Goal: Browse casually: Explore the website without a specific task or goal

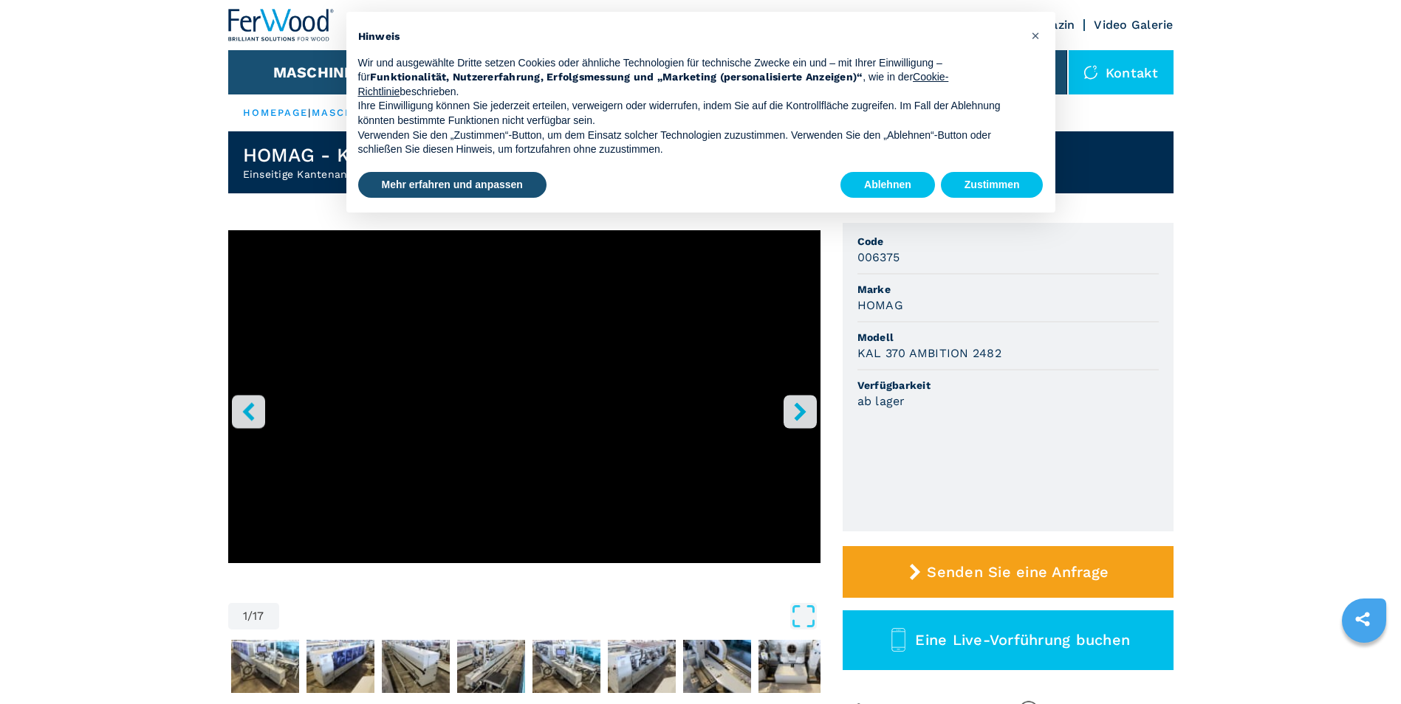
click at [806, 410] on icon "right-button" at bounding box center [800, 411] width 18 height 18
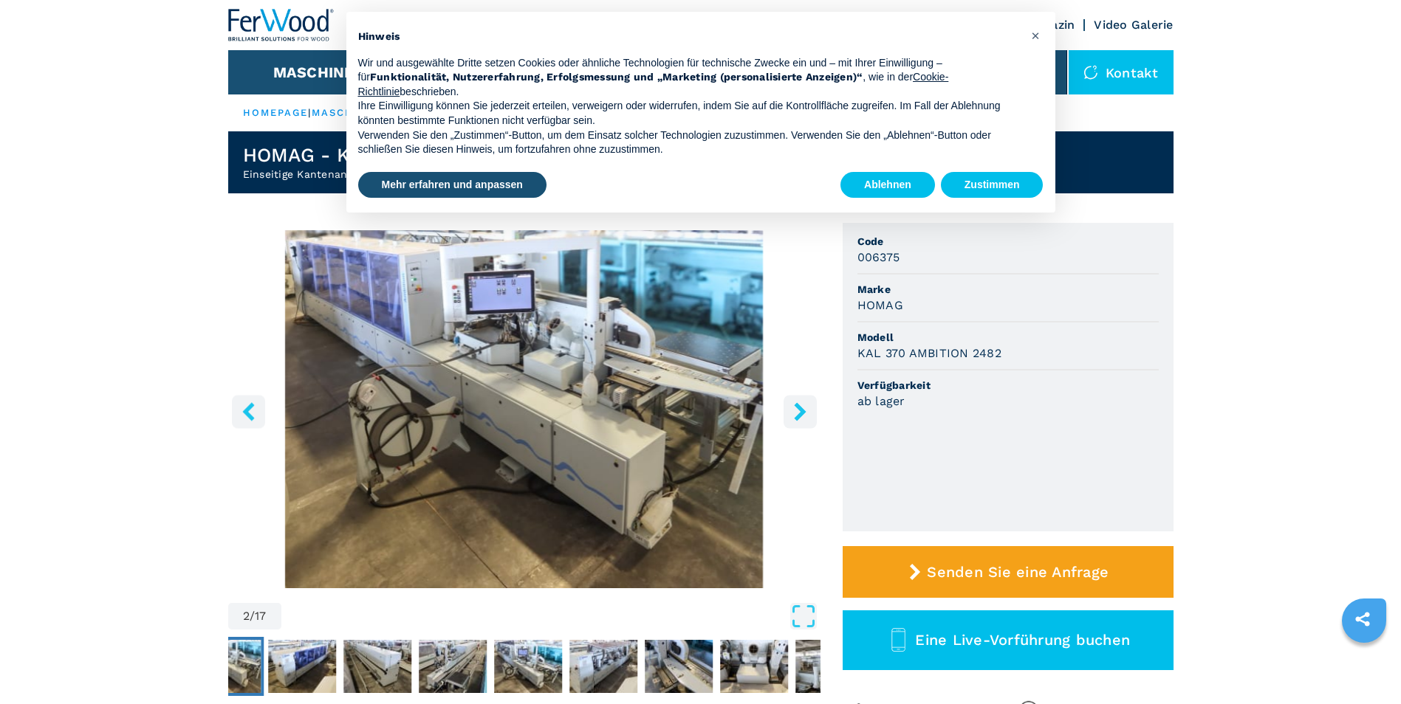
click at [806, 410] on icon "right-button" at bounding box center [800, 411] width 18 height 18
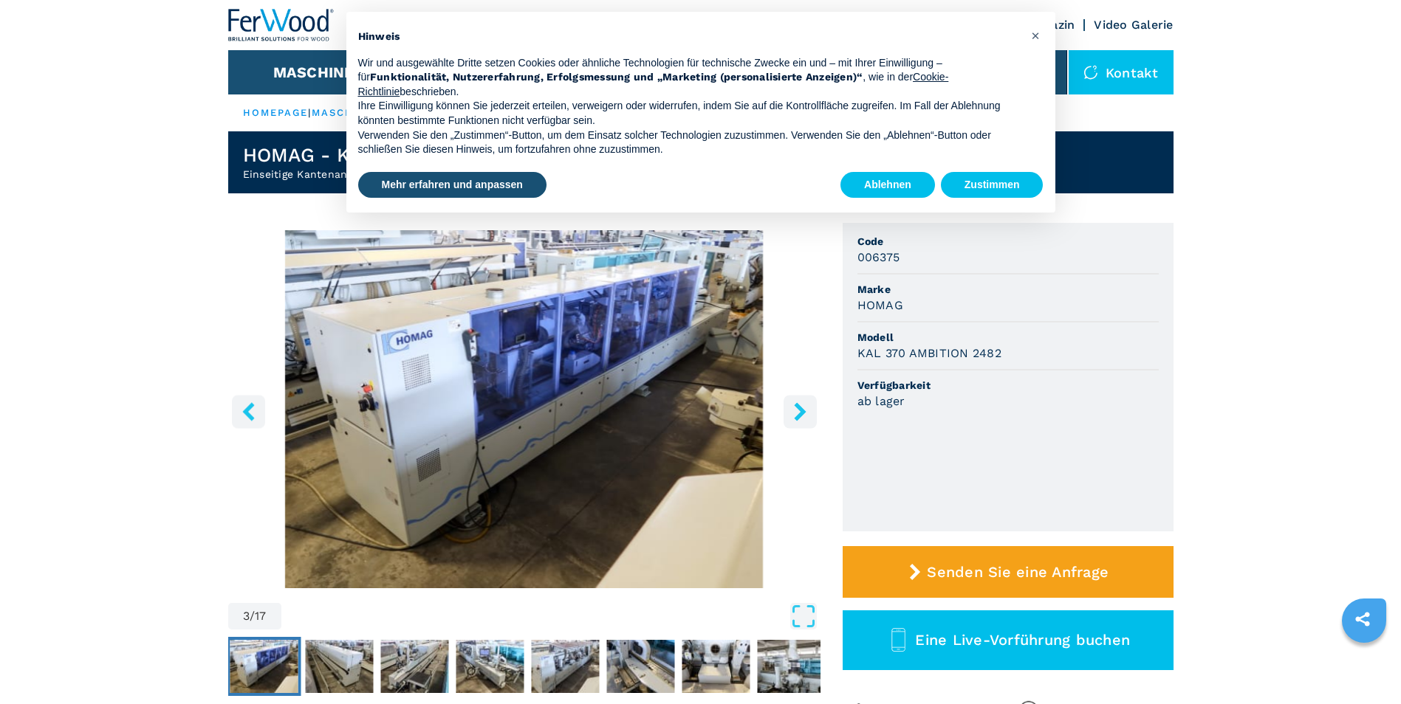
click at [806, 410] on icon "right-button" at bounding box center [800, 411] width 18 height 18
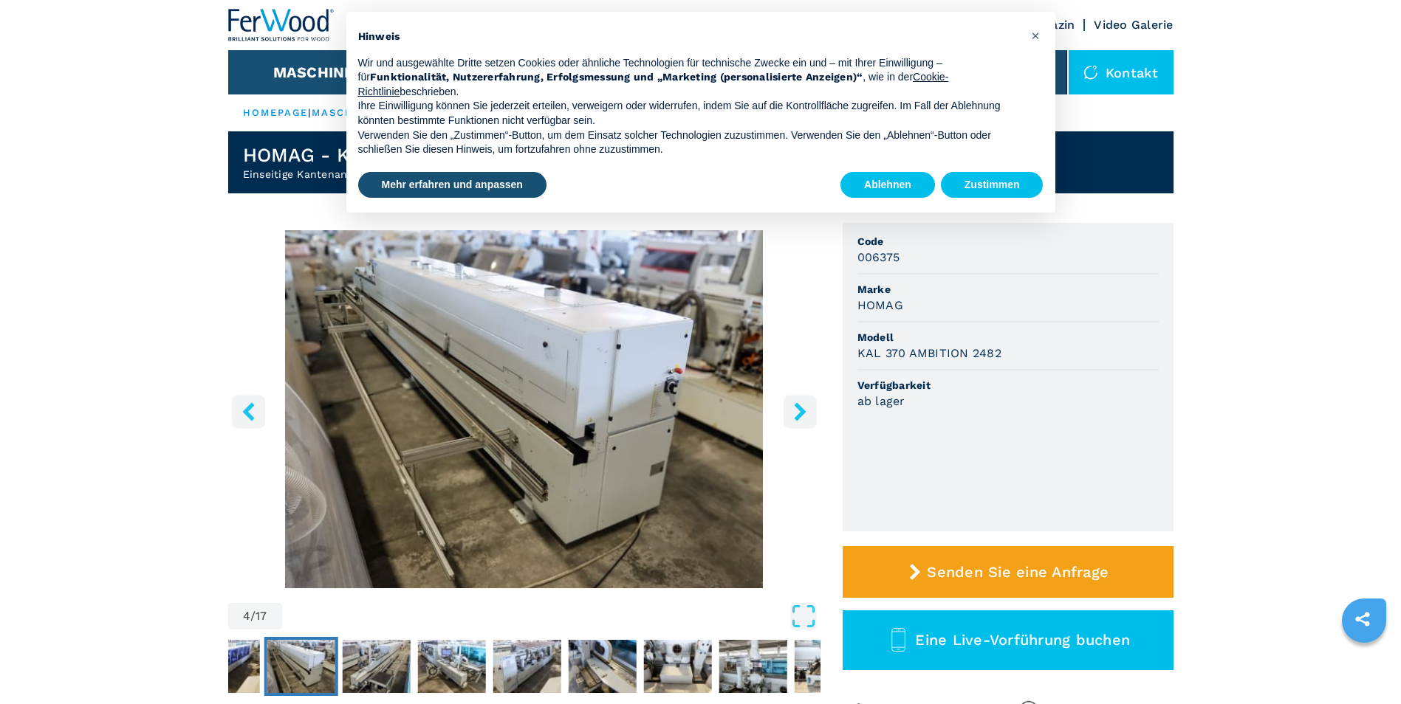
click at [806, 410] on icon "right-button" at bounding box center [800, 411] width 18 height 18
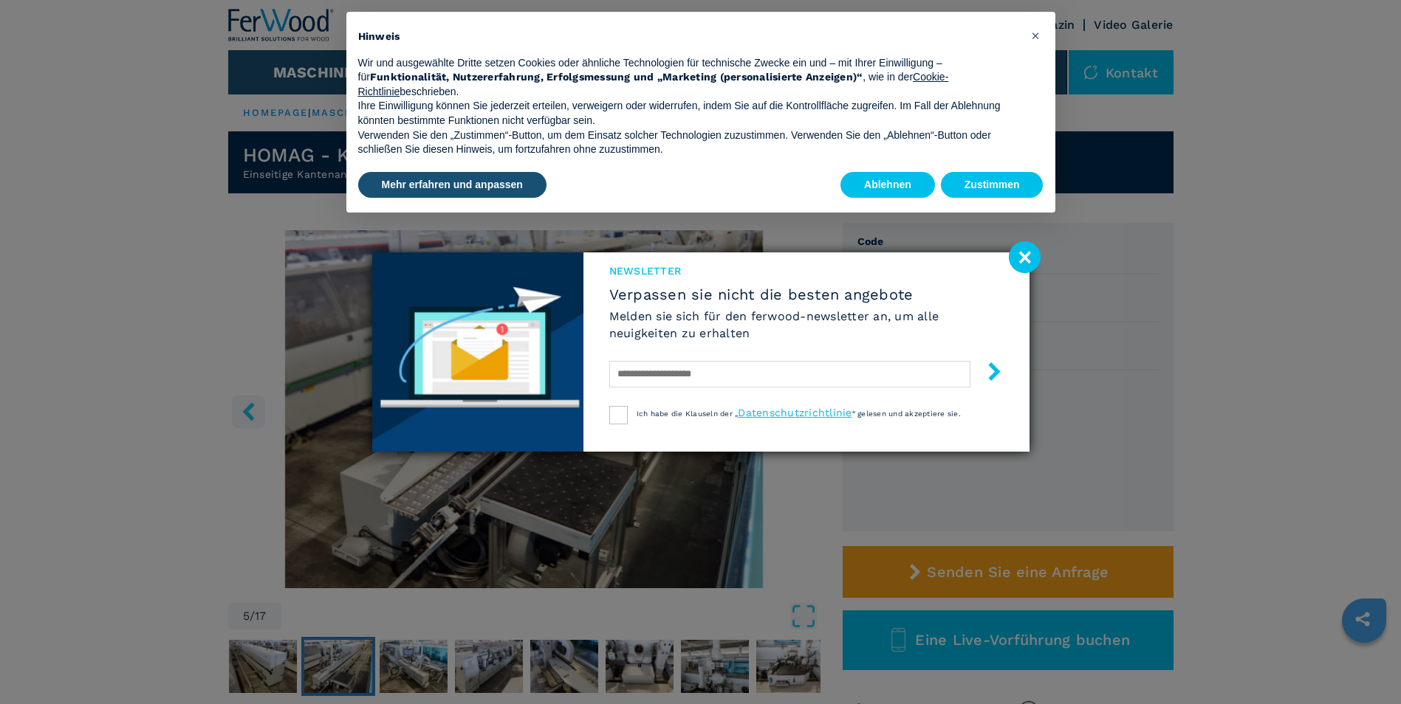
click at [1023, 253] on image at bounding box center [1025, 257] width 32 height 32
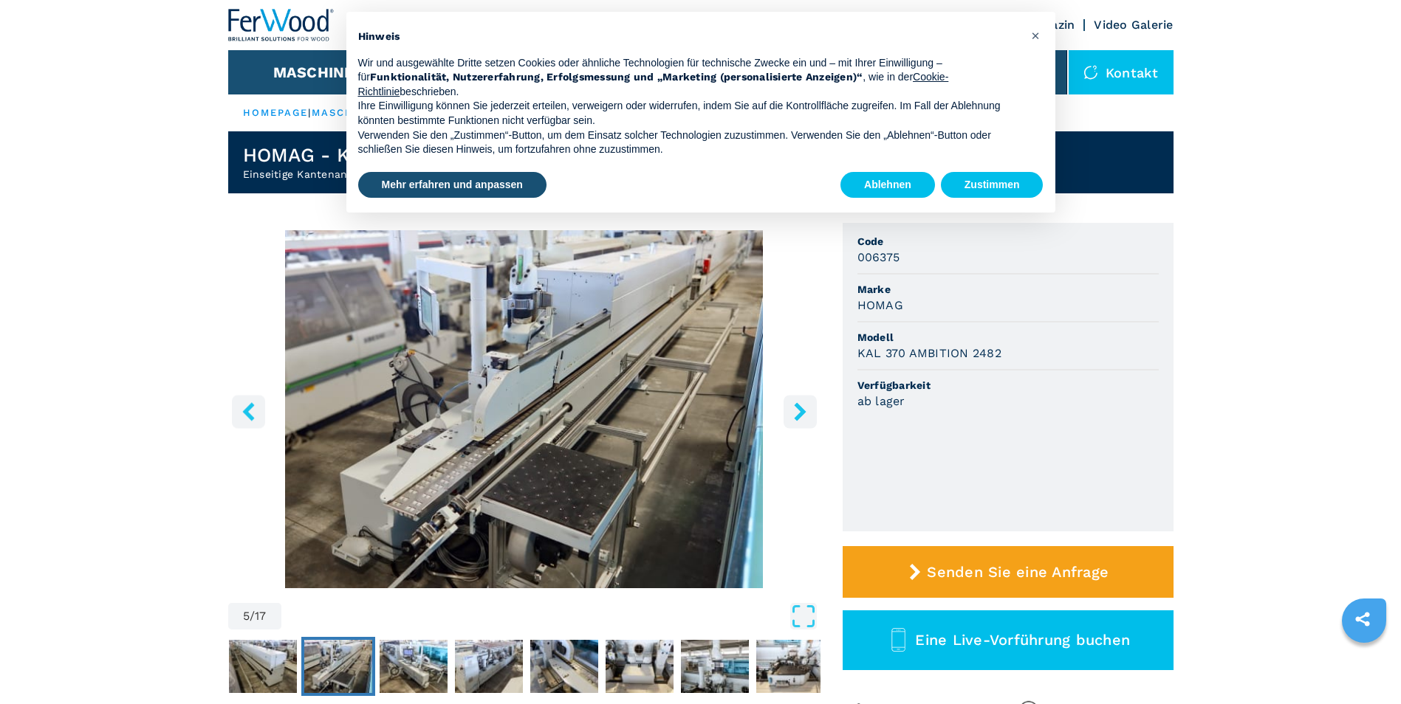
click at [799, 417] on icon "right-button" at bounding box center [800, 411] width 12 height 18
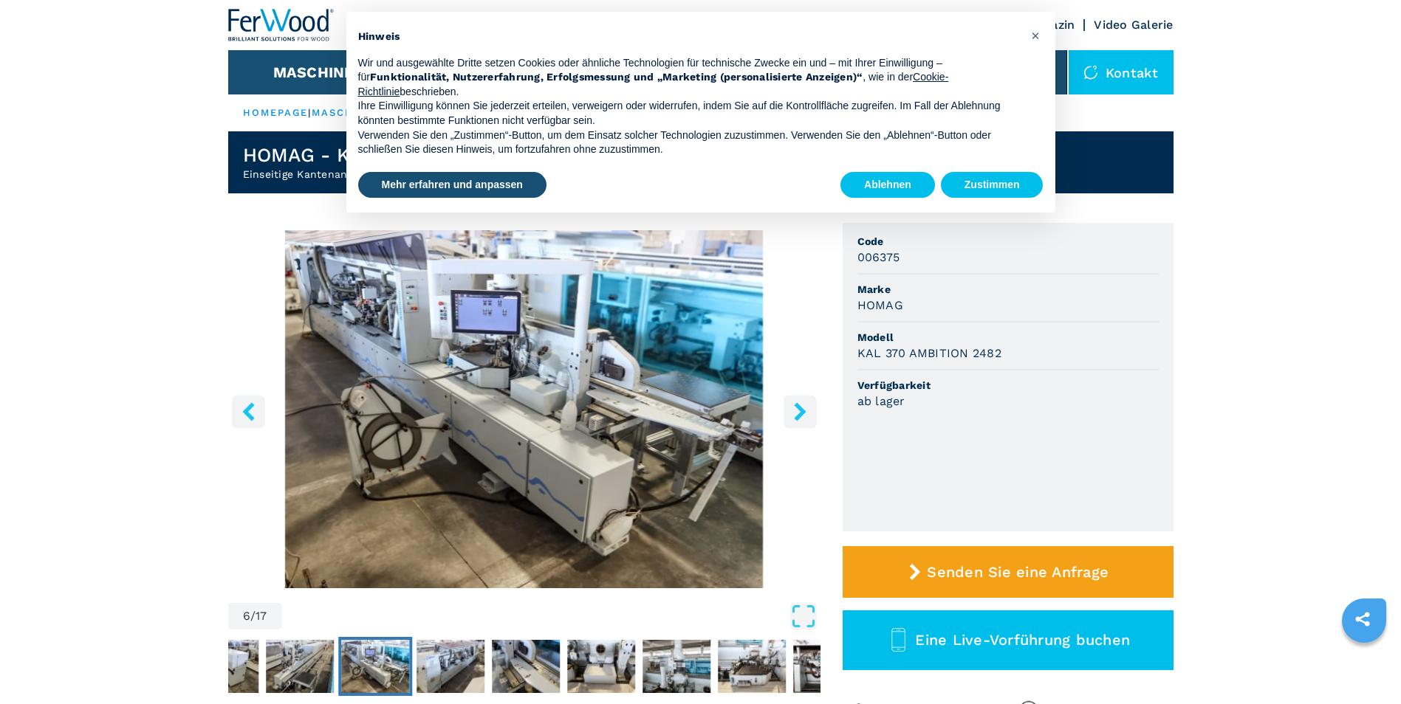
click at [799, 416] on icon "right-button" at bounding box center [800, 411] width 12 height 18
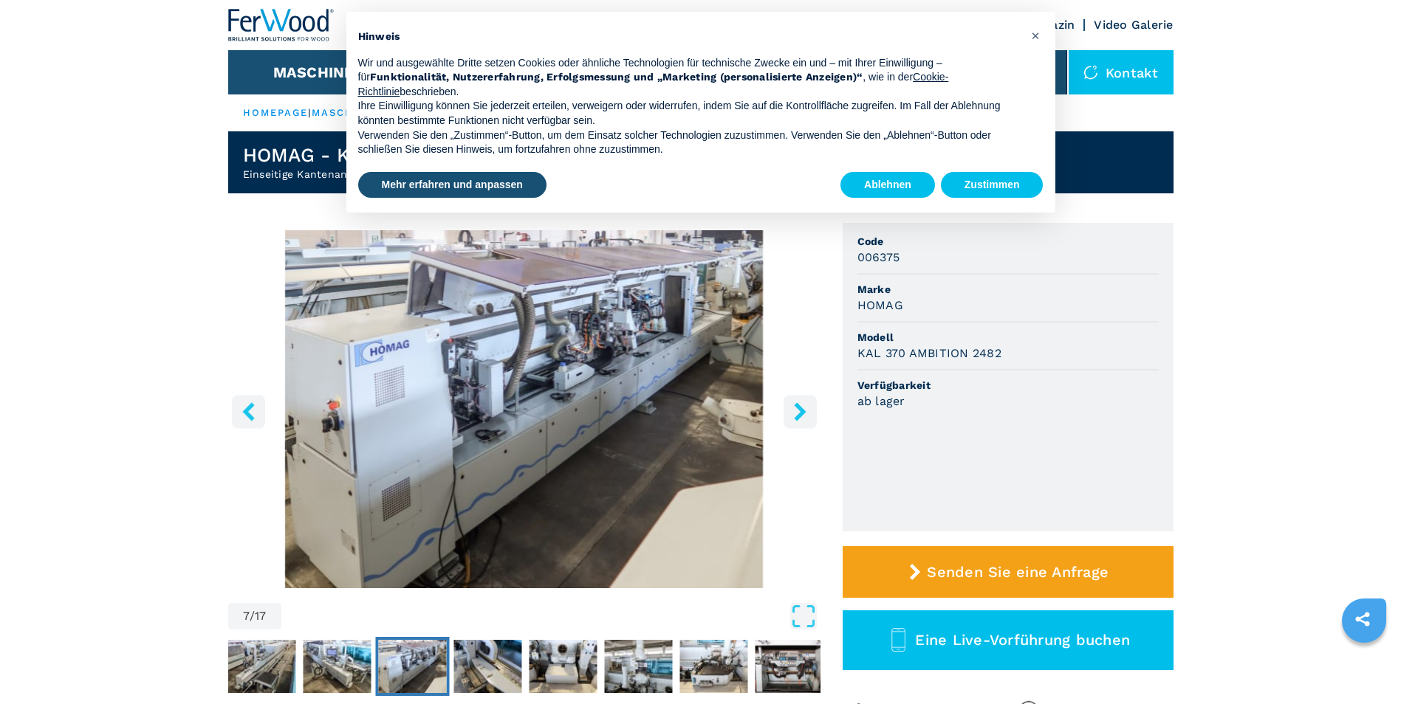
click at [799, 416] on icon "right-button" at bounding box center [800, 411] width 12 height 18
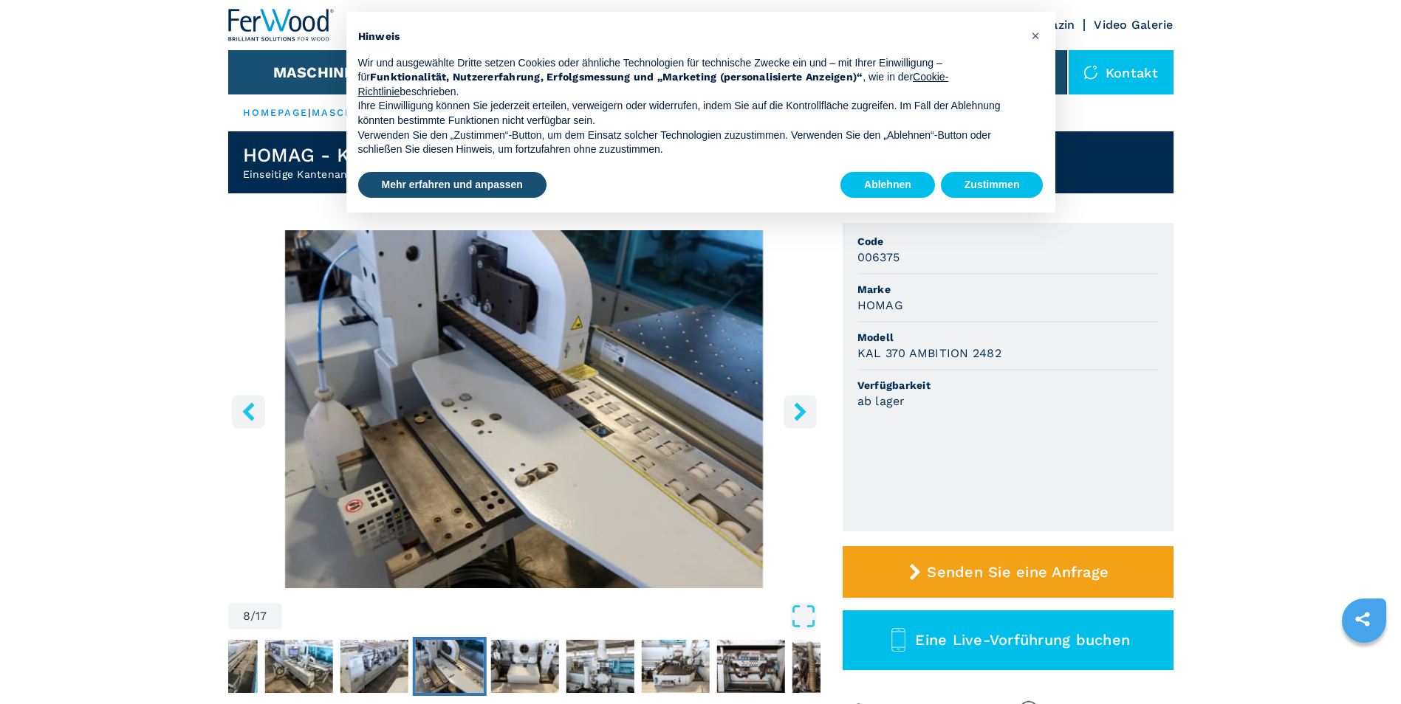
click at [799, 416] on icon "right-button" at bounding box center [800, 411] width 12 height 18
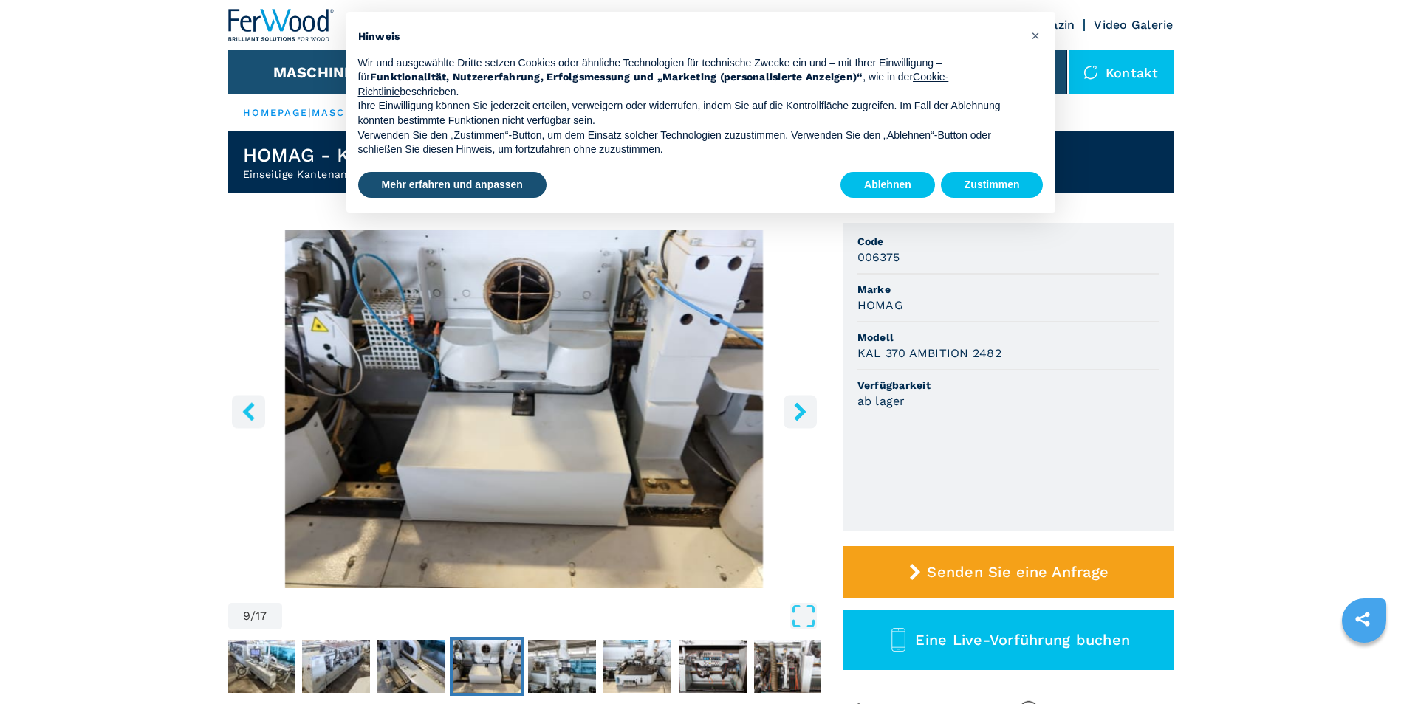
click at [799, 416] on icon "right-button" at bounding box center [800, 411] width 12 height 18
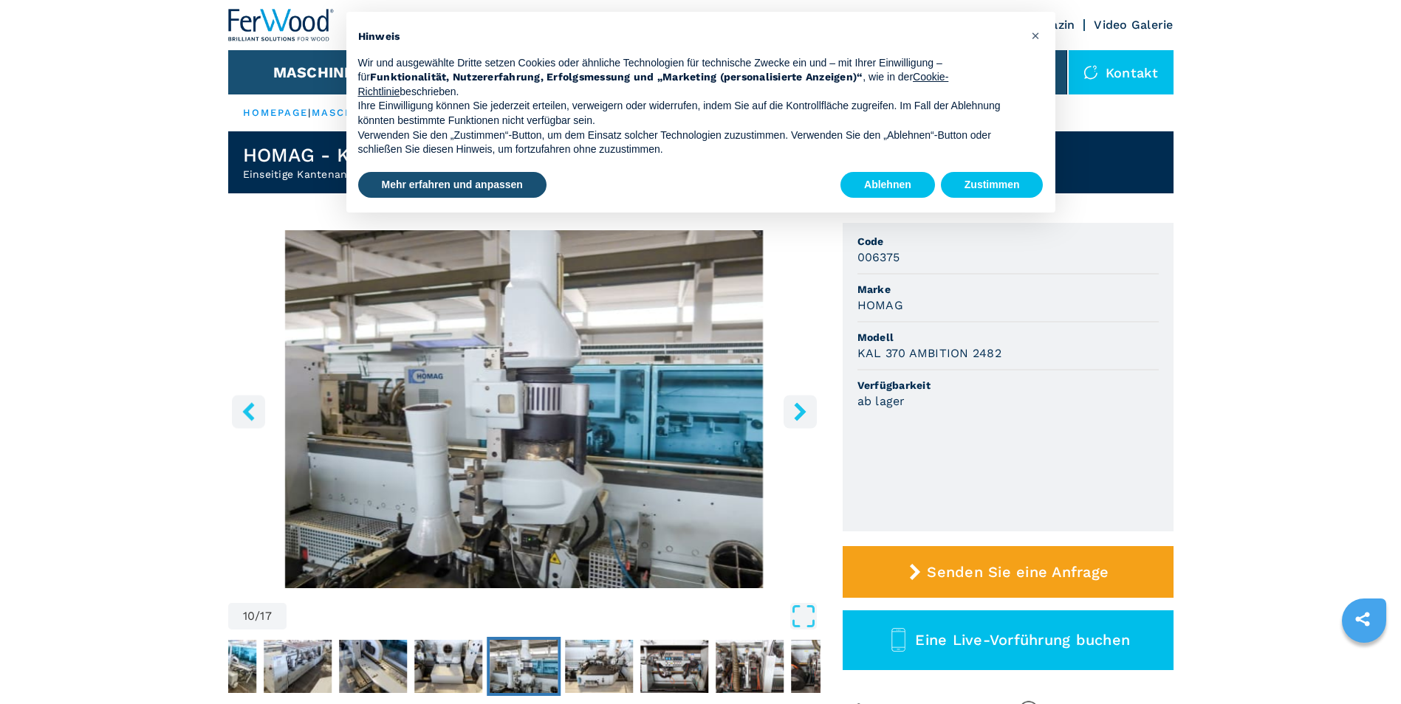
click at [799, 416] on icon "right-button" at bounding box center [800, 411] width 12 height 18
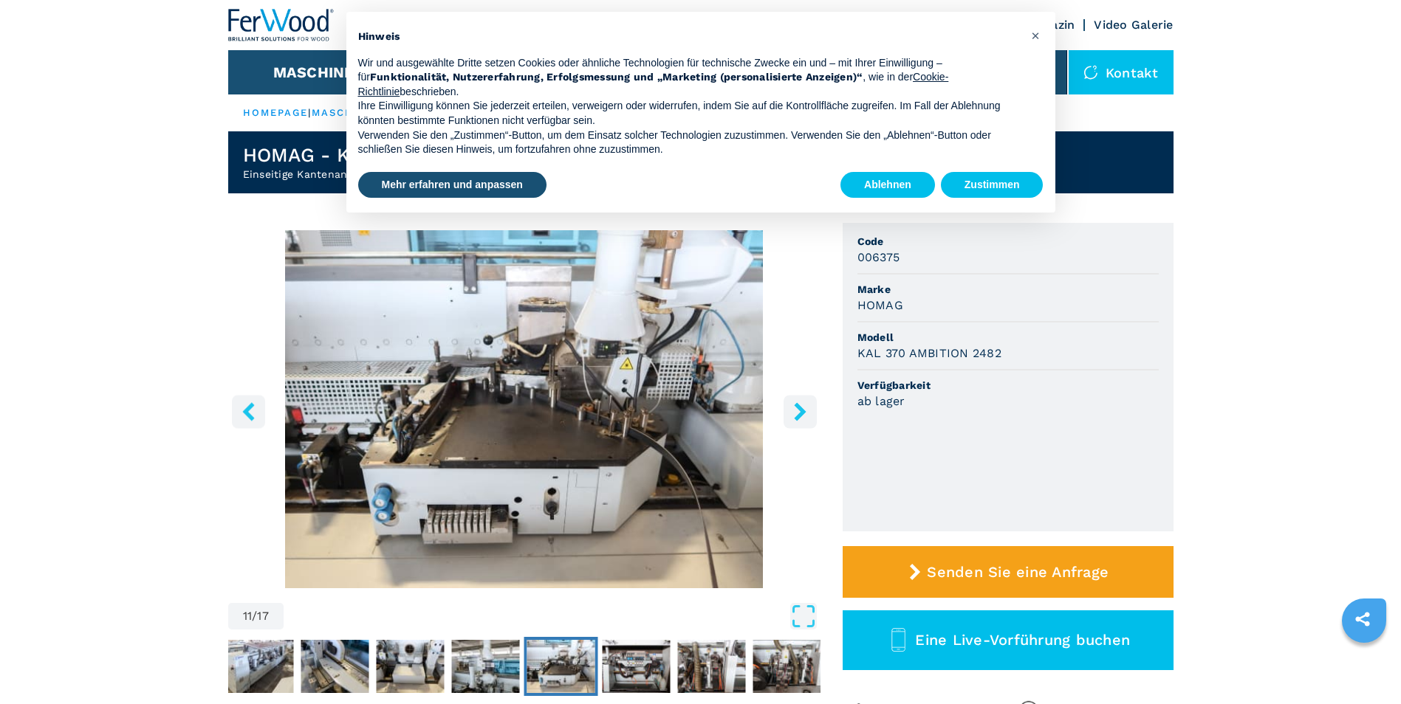
click at [799, 416] on icon "right-button" at bounding box center [800, 411] width 12 height 18
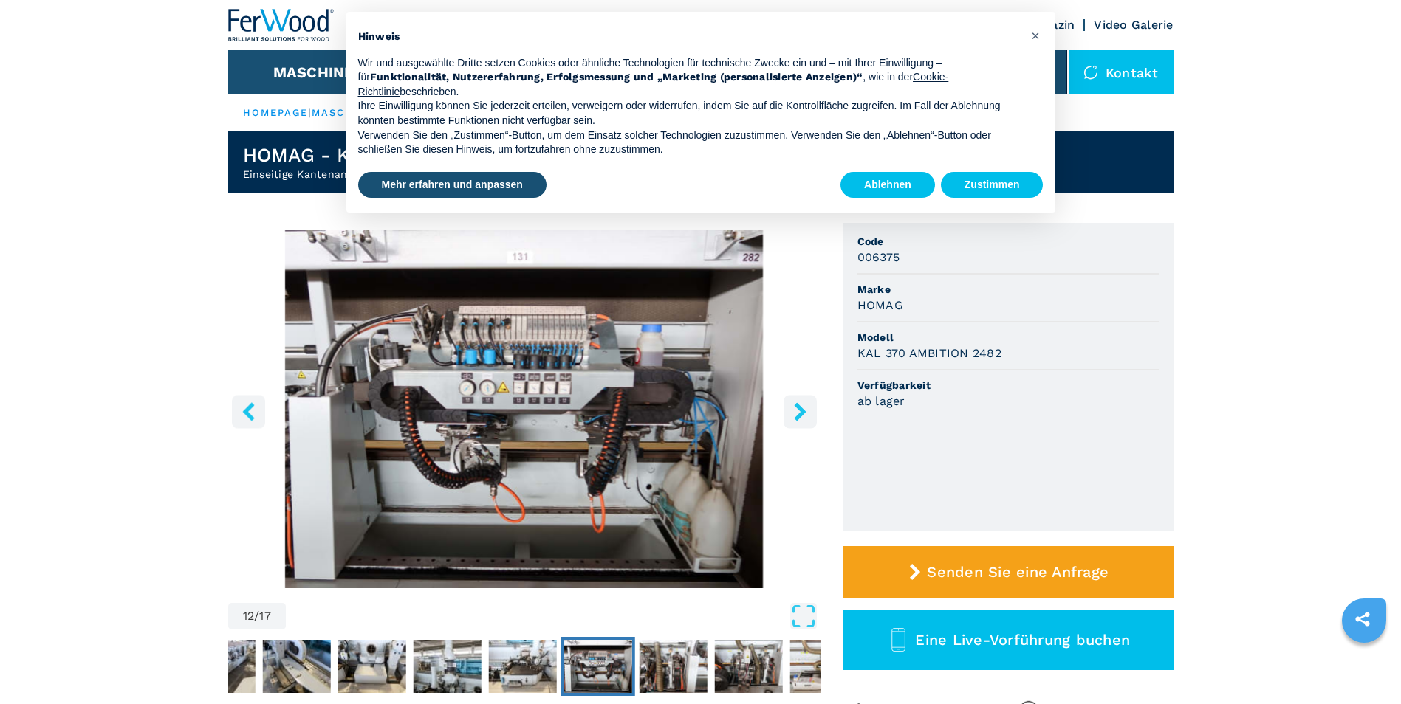
click at [799, 416] on icon "right-button" at bounding box center [800, 411] width 12 height 18
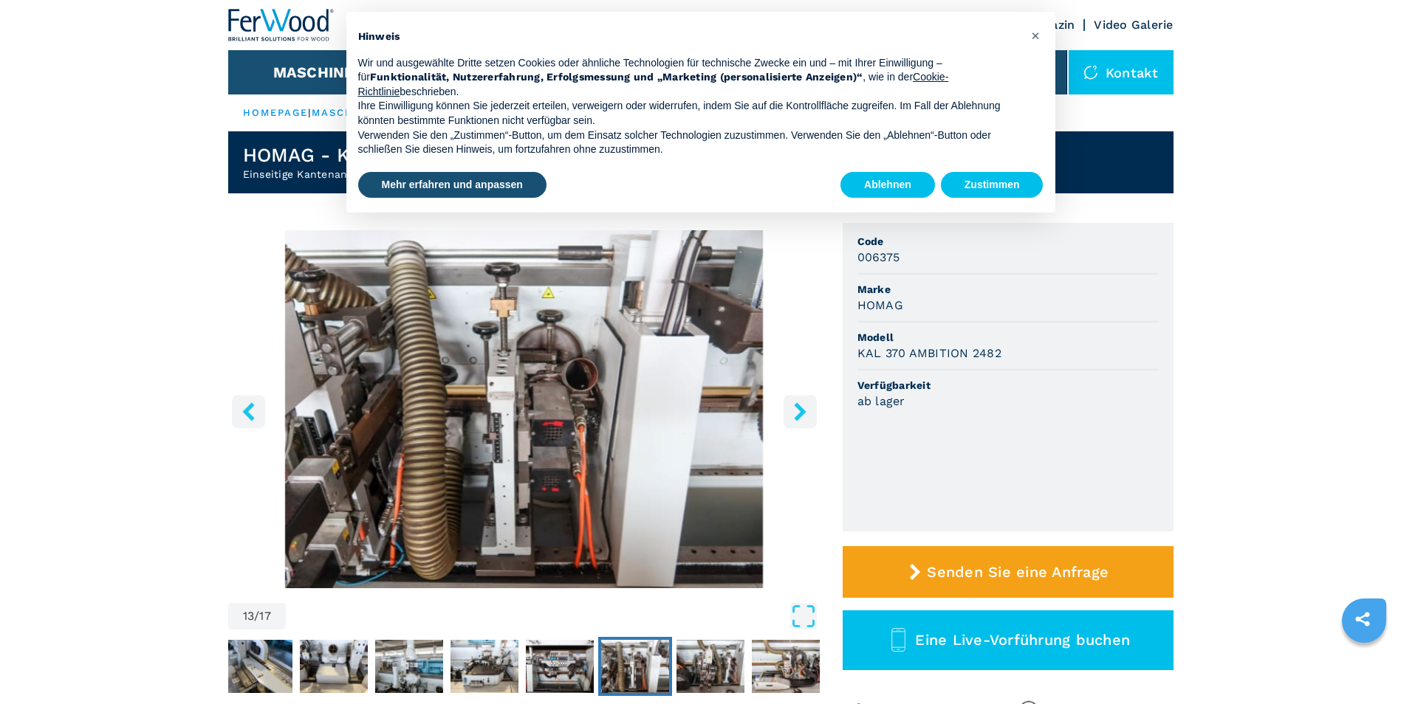
click at [799, 416] on icon "right-button" at bounding box center [800, 411] width 12 height 18
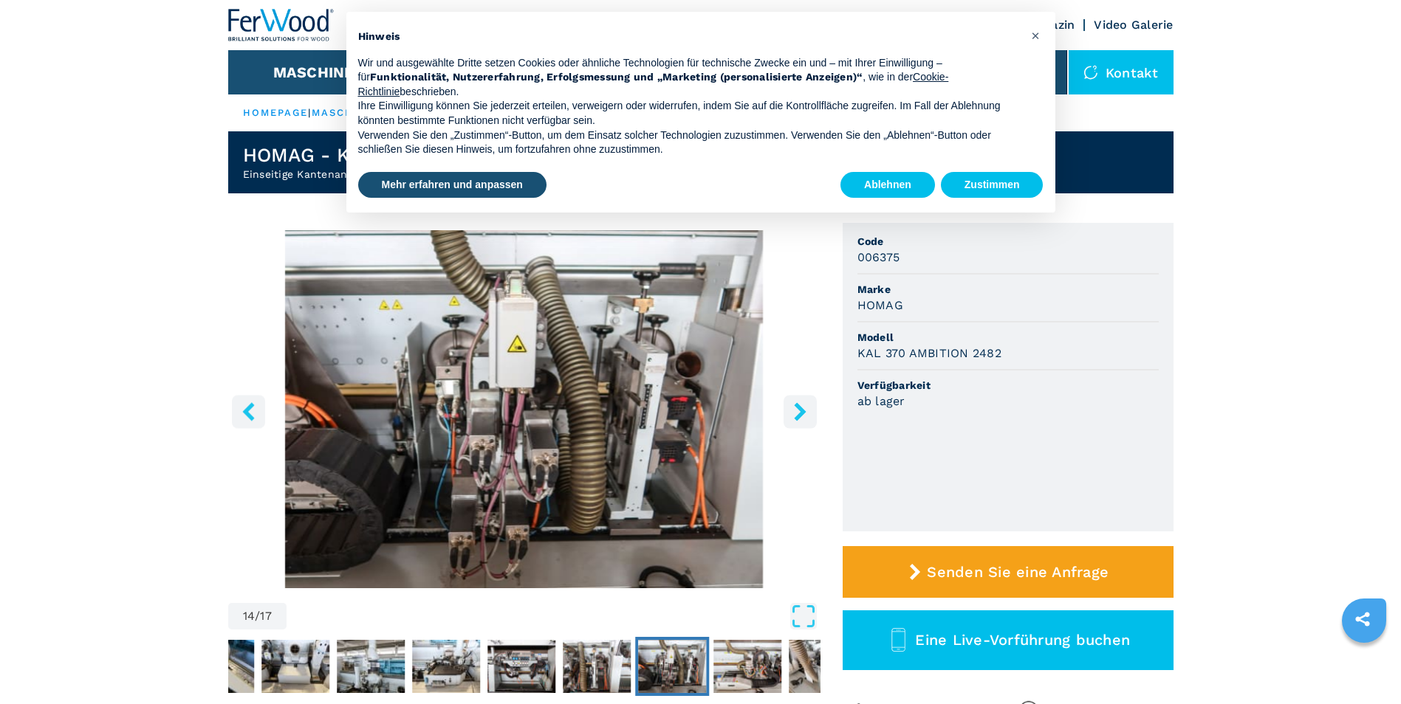
click at [799, 416] on icon "right-button" at bounding box center [800, 411] width 12 height 18
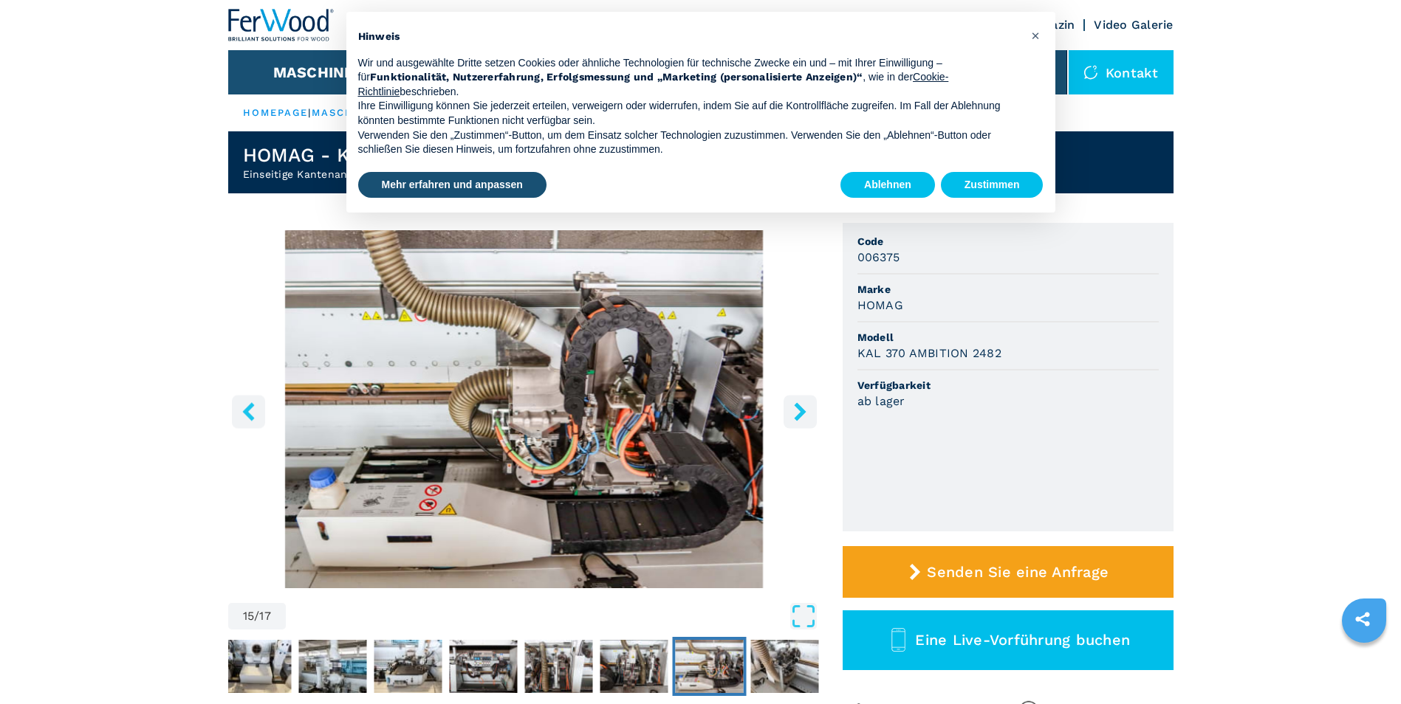
click at [799, 416] on icon "right-button" at bounding box center [800, 411] width 12 height 18
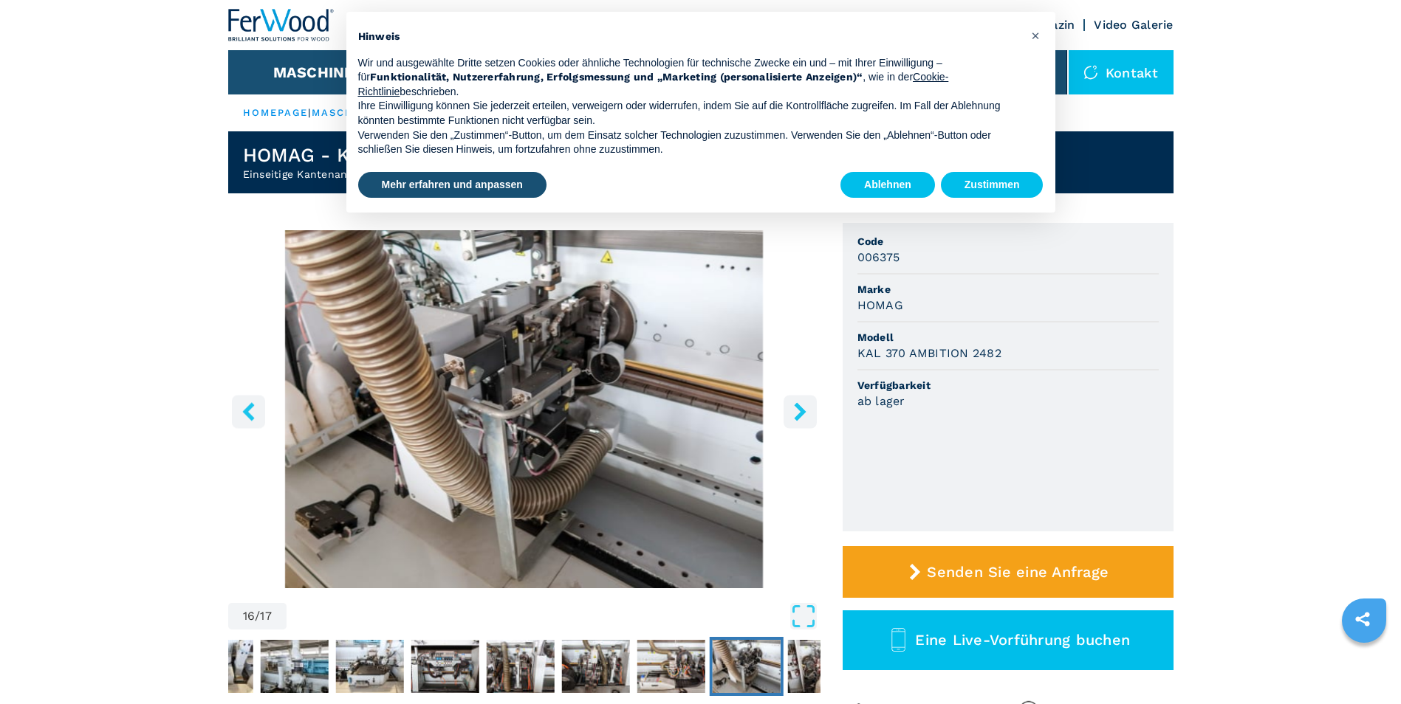
click at [799, 416] on icon "right-button" at bounding box center [800, 411] width 12 height 18
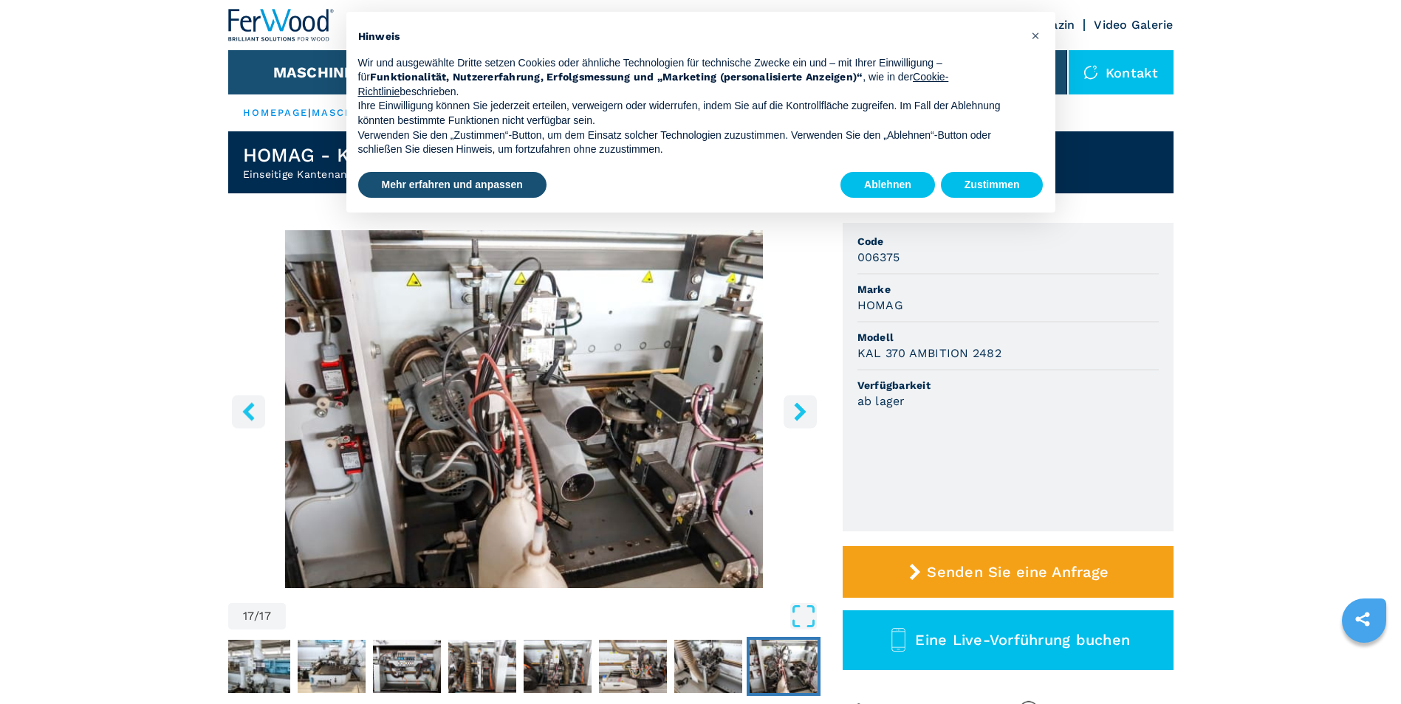
click at [799, 416] on icon "right-button" at bounding box center [800, 411] width 12 height 18
